Goal: Information Seeking & Learning: Find specific fact

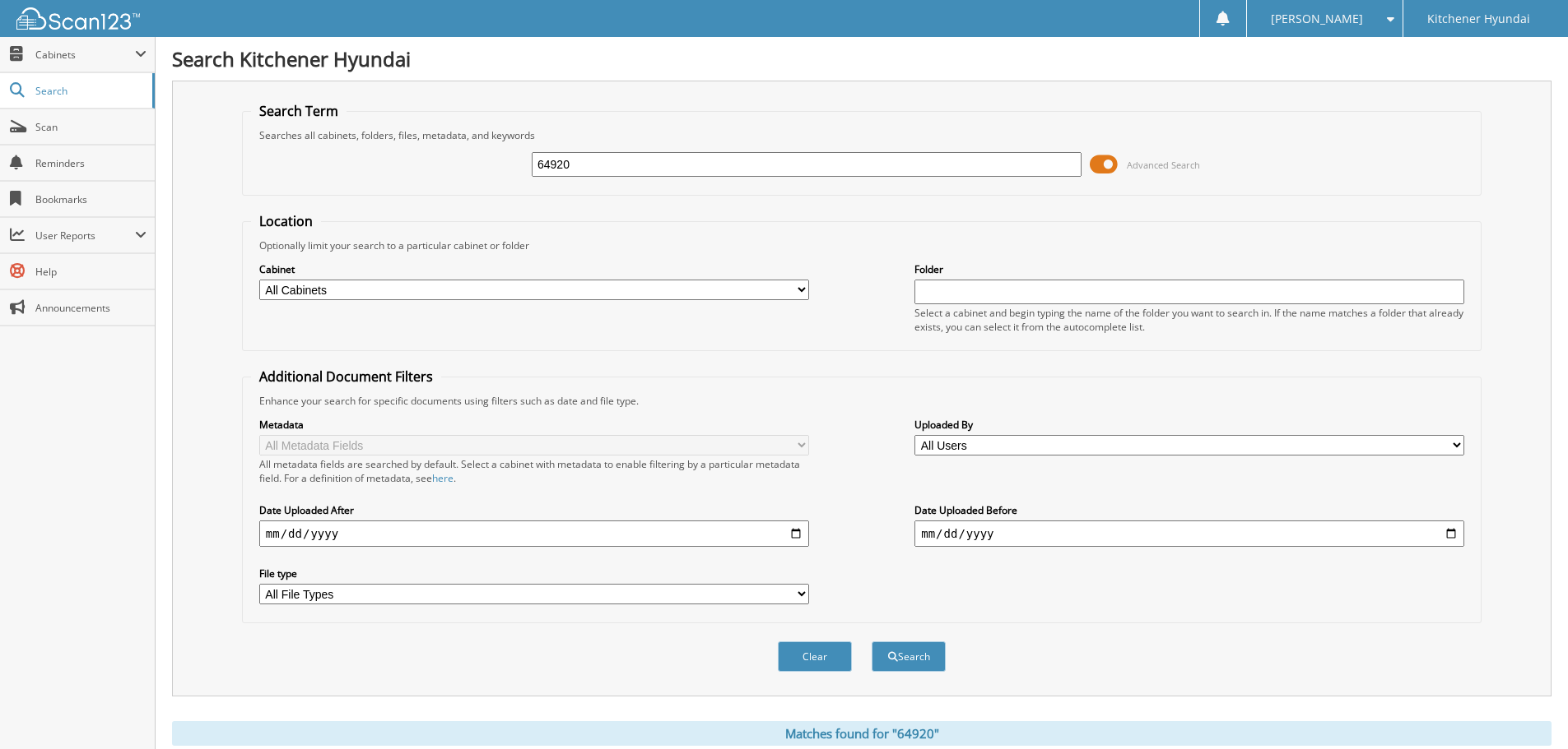
click at [580, 166] on input "64920" at bounding box center [806, 165] width 550 height 25
type input "P64953A"
click at [912, 655] on button "Search" at bounding box center [908, 657] width 74 height 31
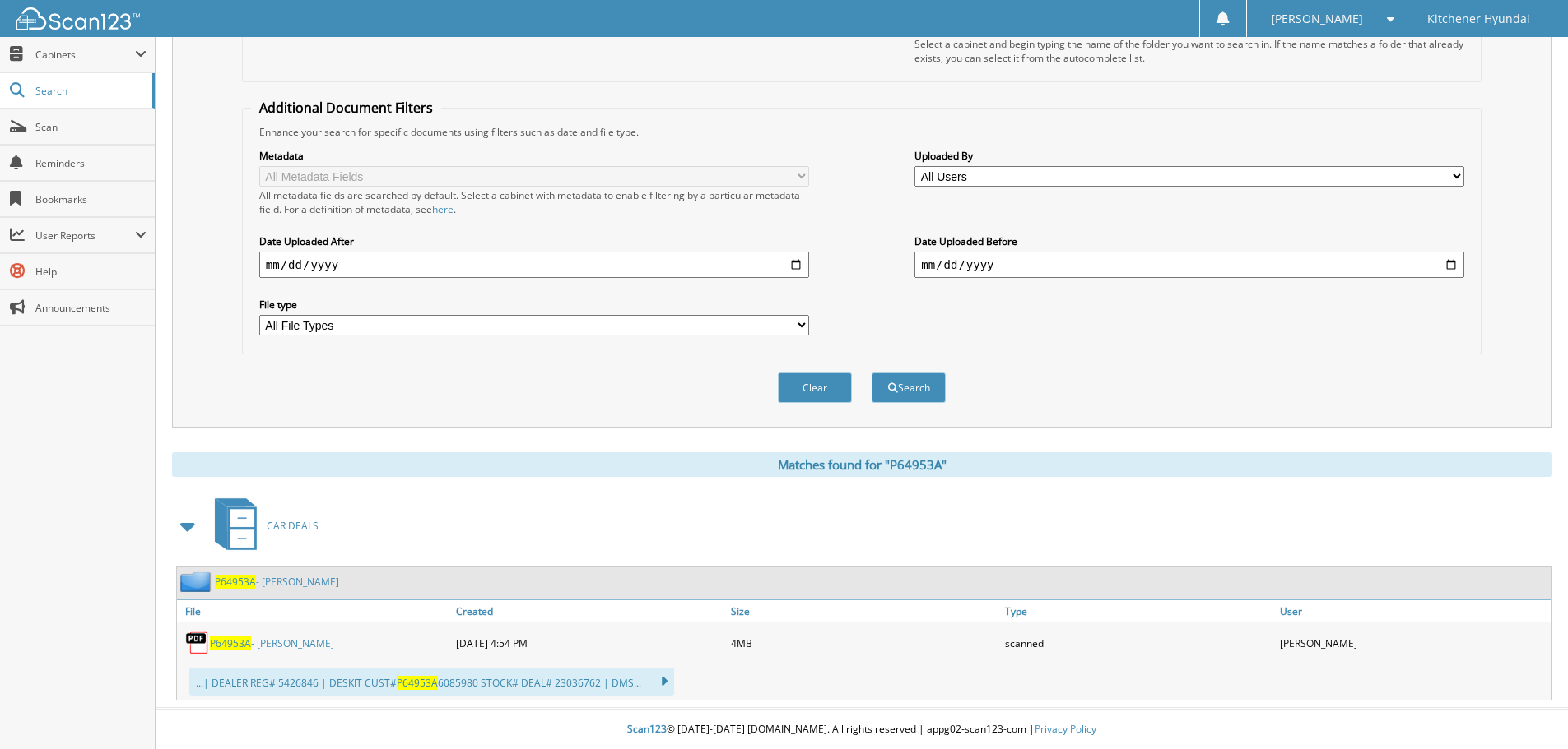
scroll to position [271, 0]
drag, startPoint x: 228, startPoint y: 646, endPoint x: 351, endPoint y: 585, distance: 137.3
click at [231, 646] on span "P64953A" at bounding box center [230, 643] width 41 height 14
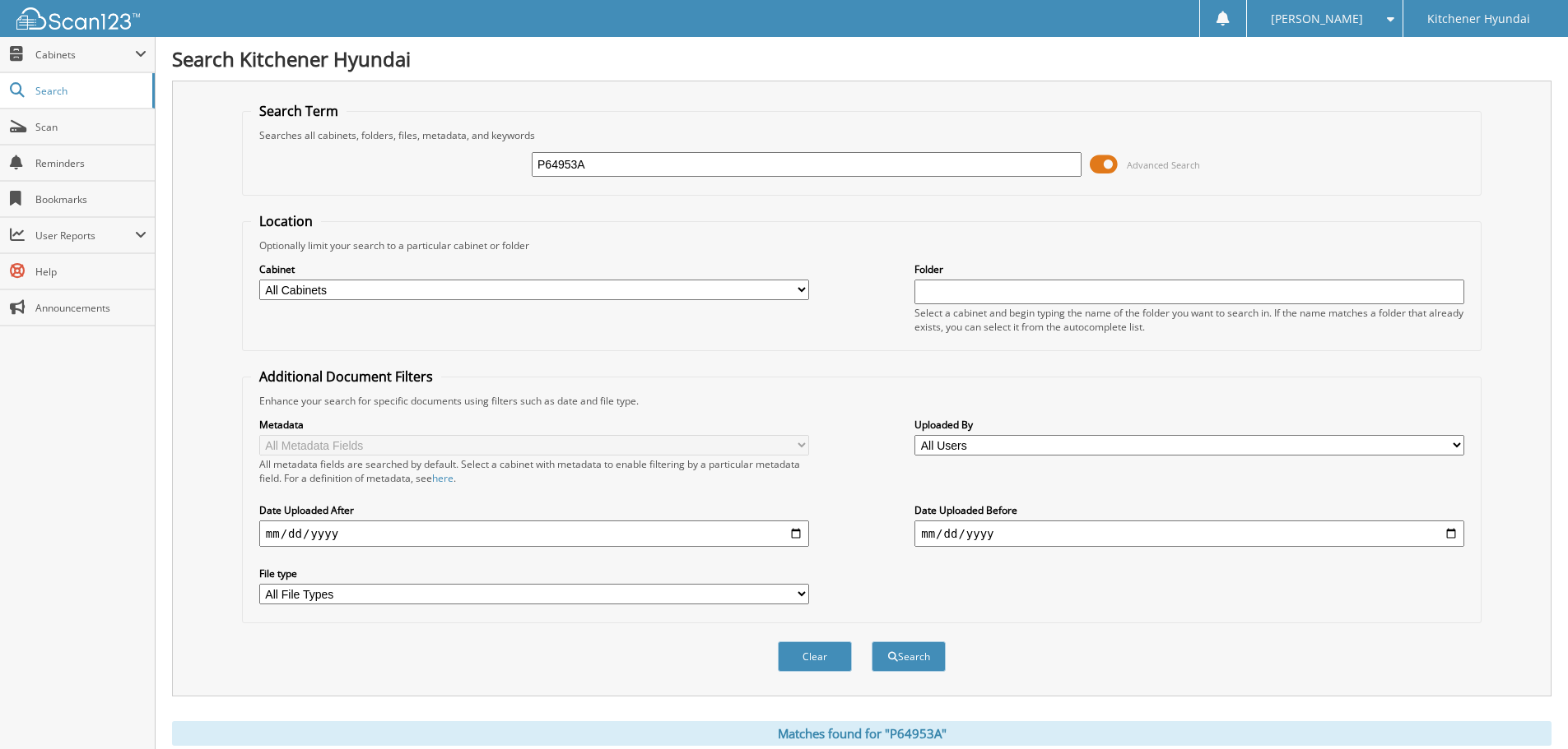
click at [625, 166] on input "P64953A" at bounding box center [806, 165] width 550 height 25
type input "64920"
click at [908, 655] on button "Search" at bounding box center [908, 657] width 74 height 31
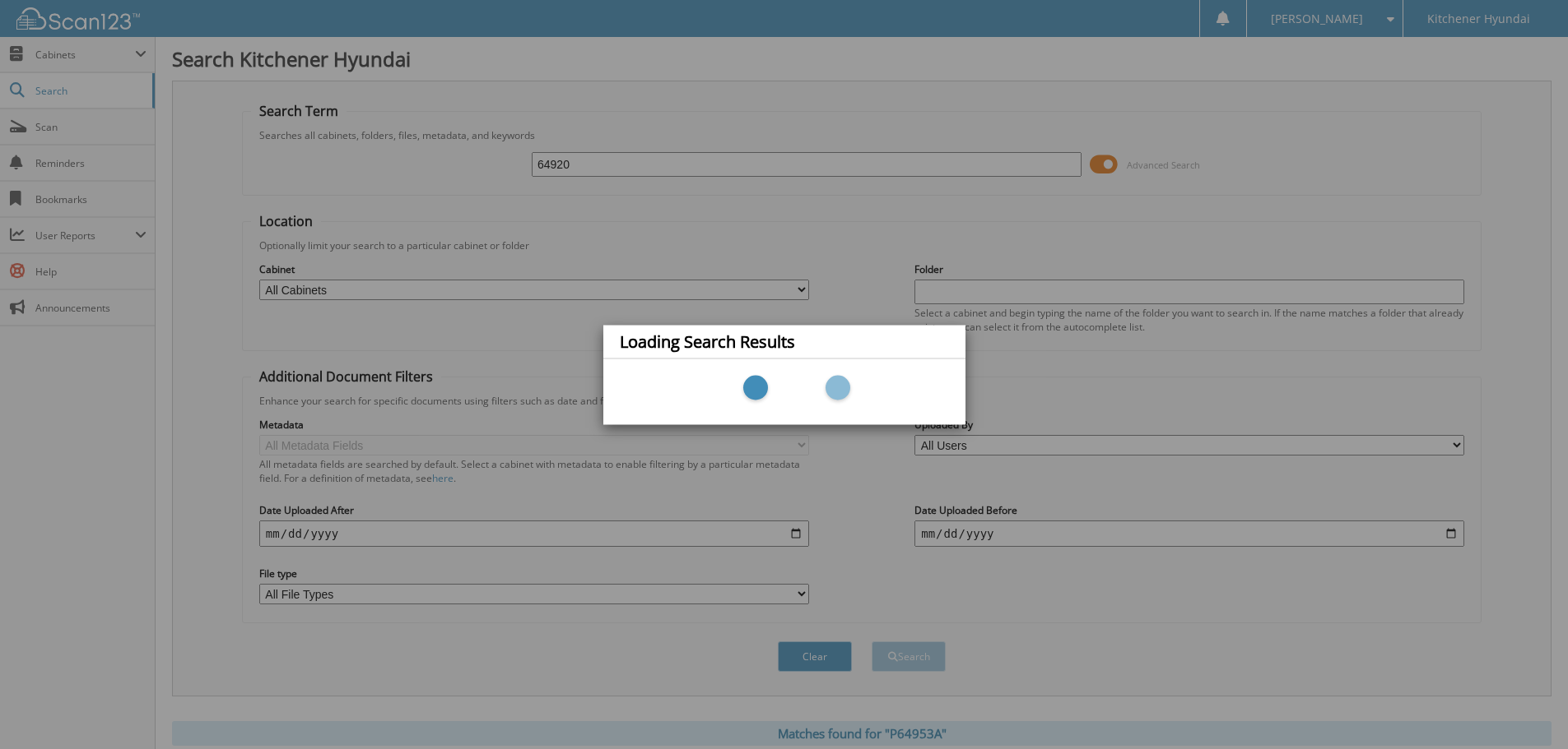
scroll to position [112, 0]
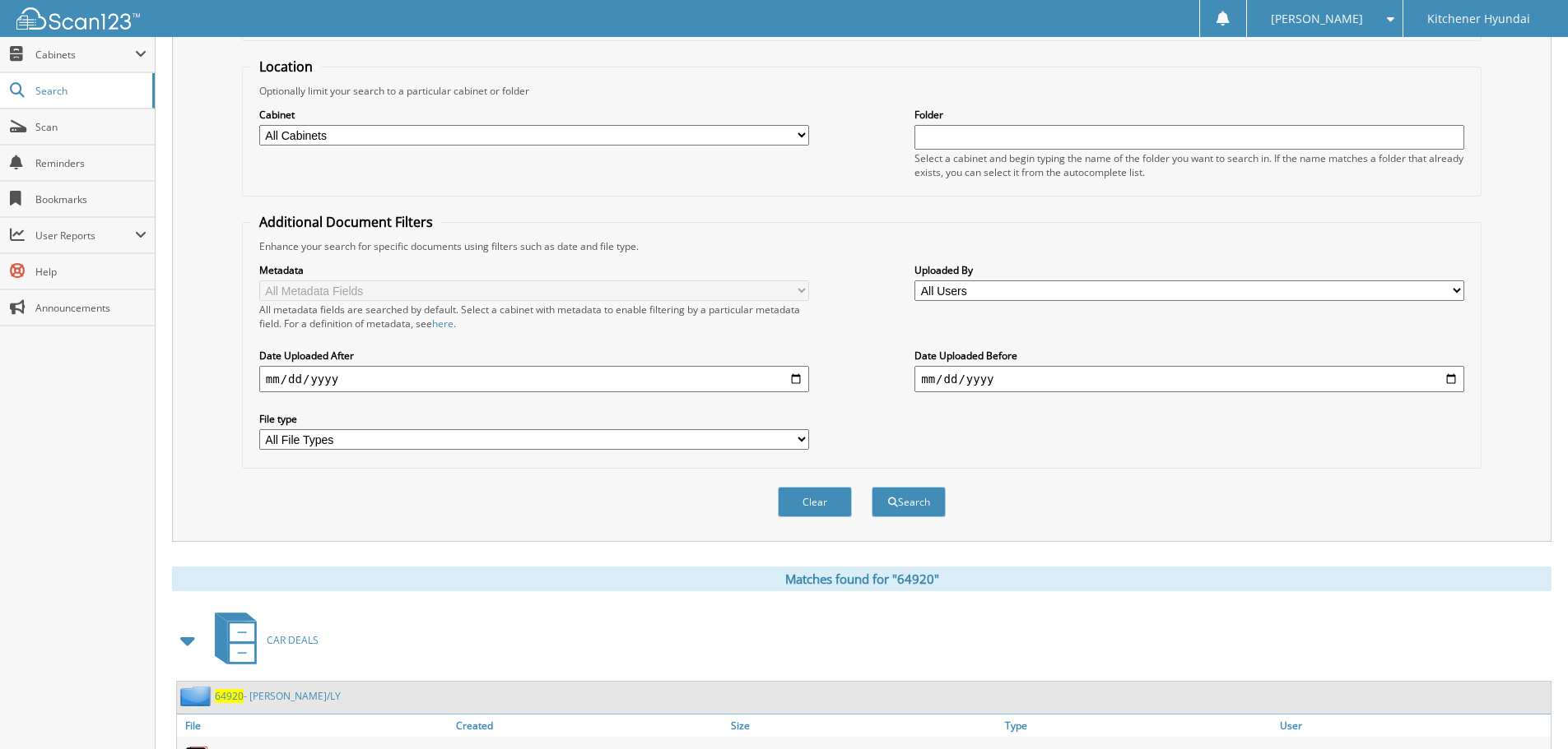
scroll to position [411, 0]
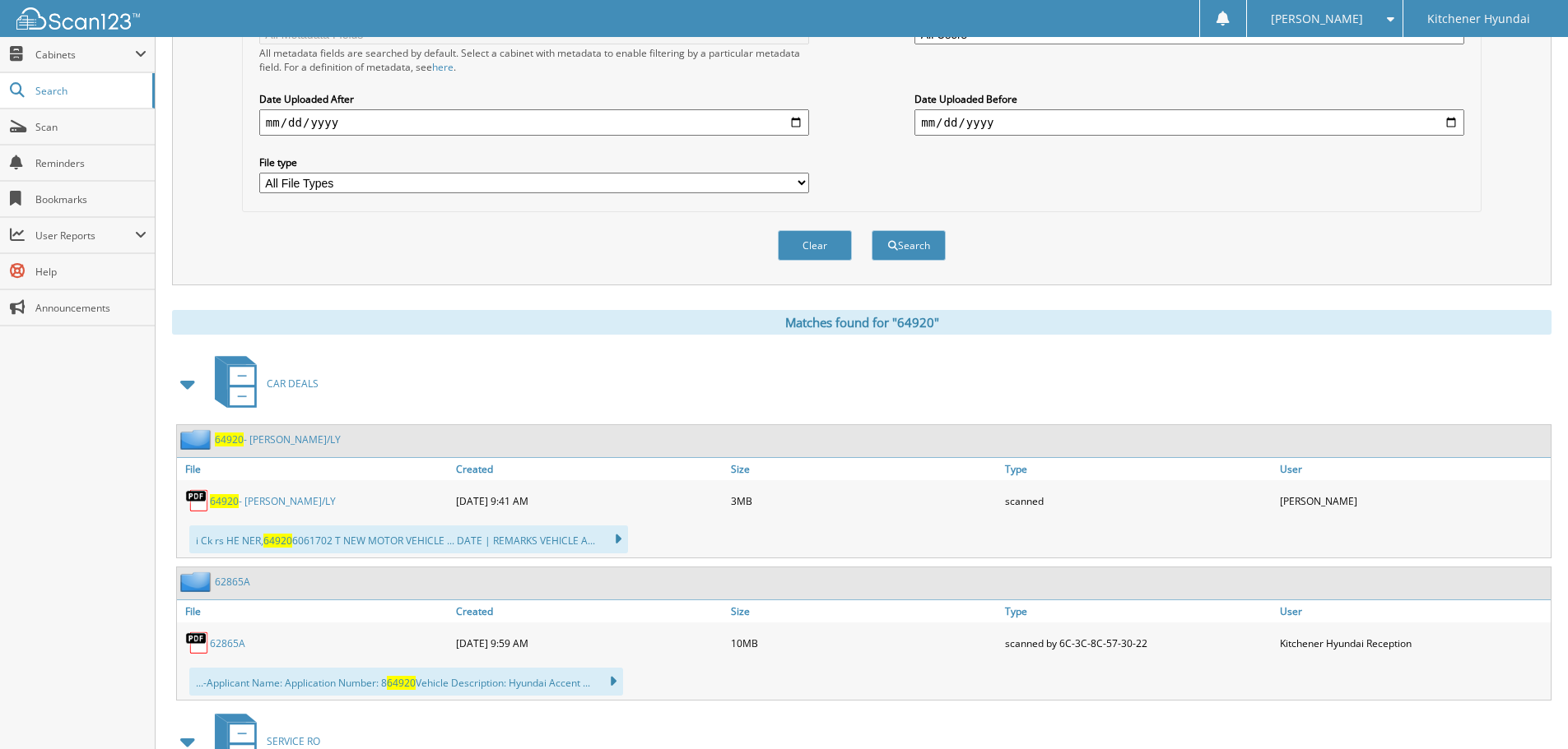
click at [251, 498] on link "64920 - TRAN/LY" at bounding box center [272, 502] width 125 height 14
click at [227, 504] on span "64920" at bounding box center [224, 502] width 29 height 14
